Goal: Navigation & Orientation: Find specific page/section

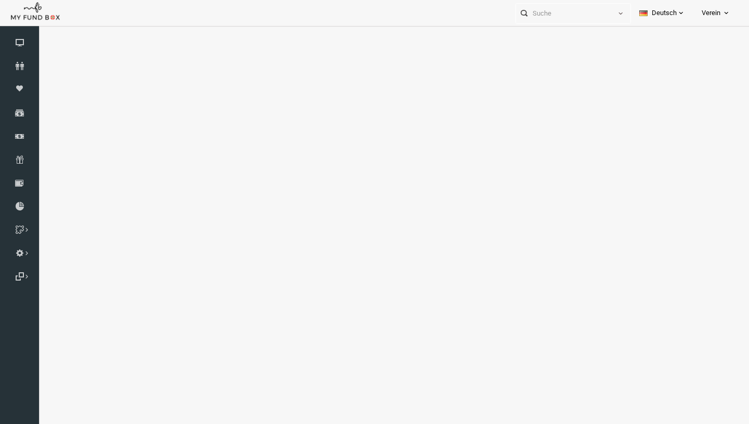
click at [23, 158] on icon at bounding box center [19, 159] width 39 height 8
